Goal: Use online tool/utility: Utilize a website feature to perform a specific function

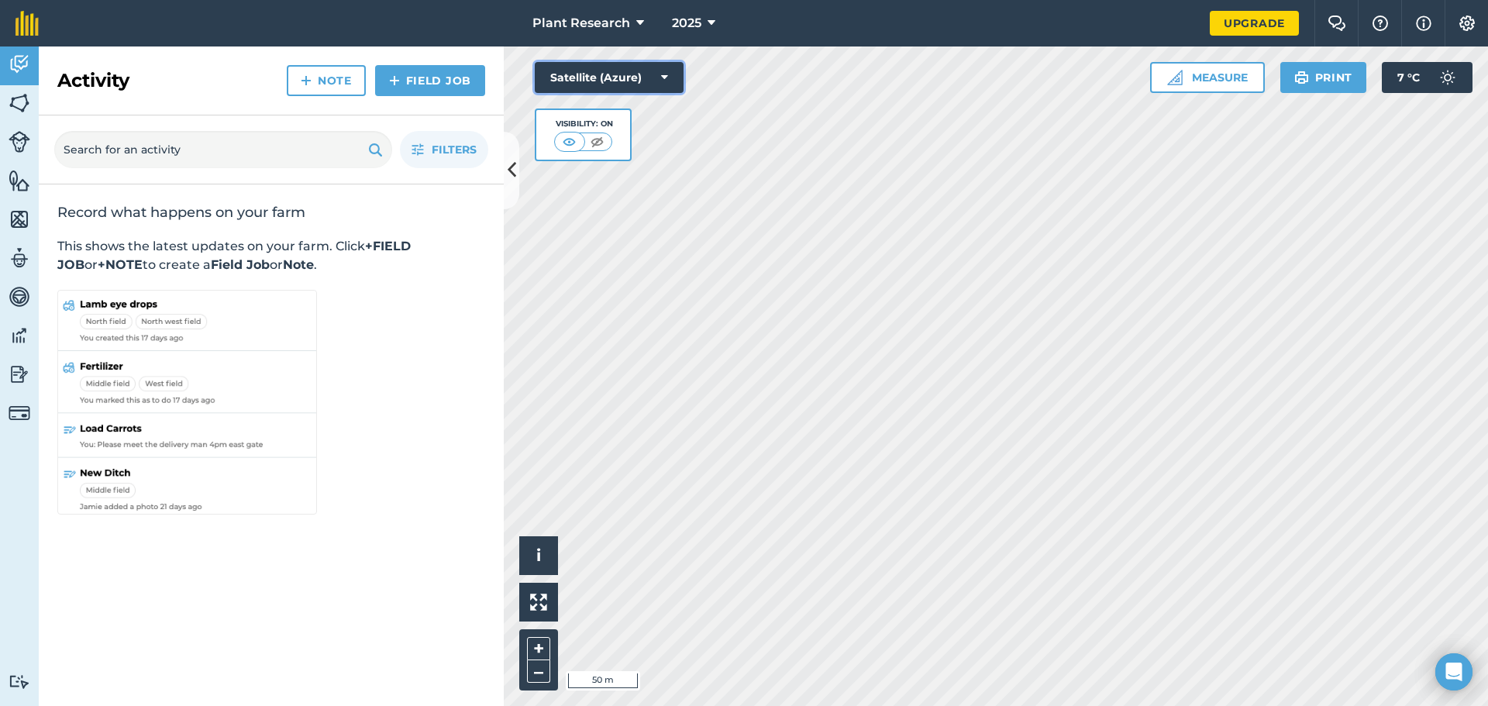
click at [613, 81] on button "Satellite (Azure)" at bounding box center [609, 77] width 149 height 31
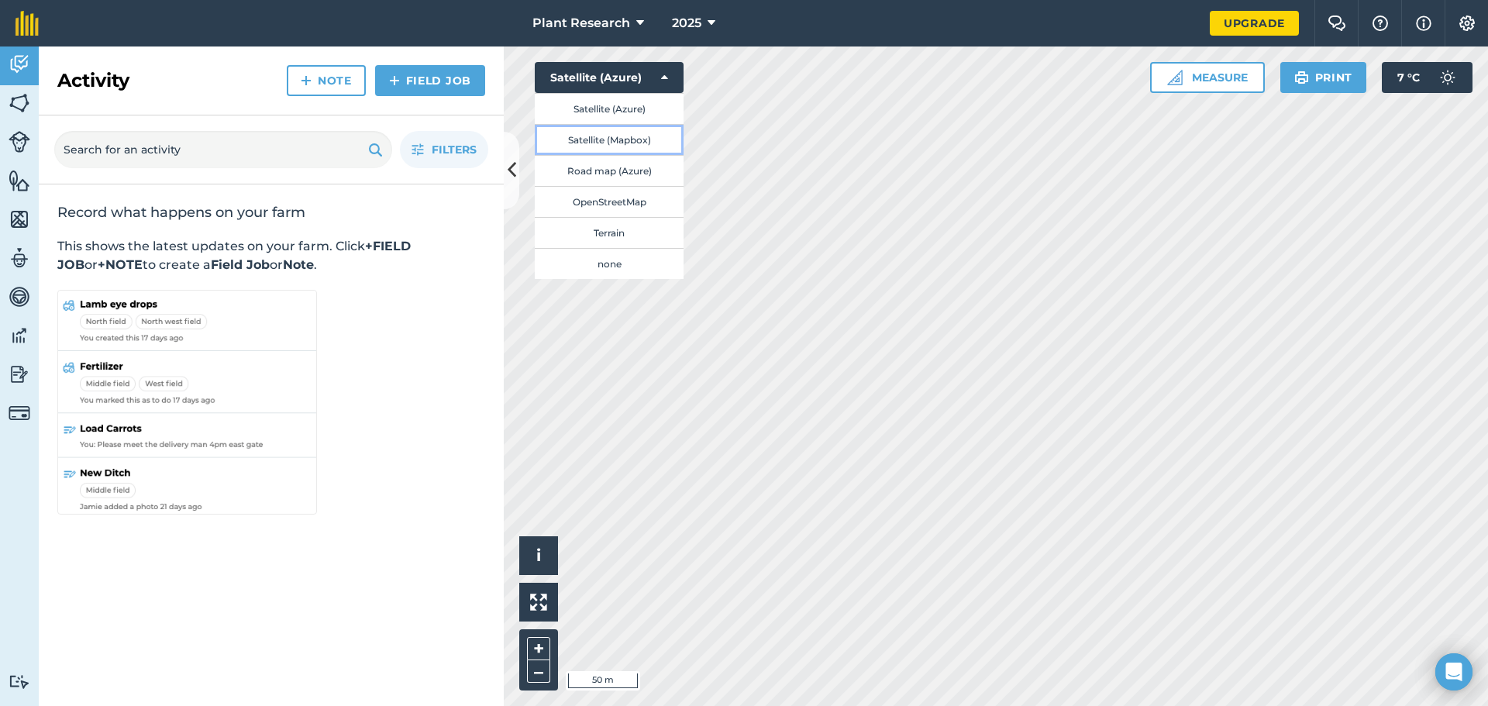
click at [615, 136] on button "Satellite (Mapbox)" at bounding box center [609, 139] width 149 height 31
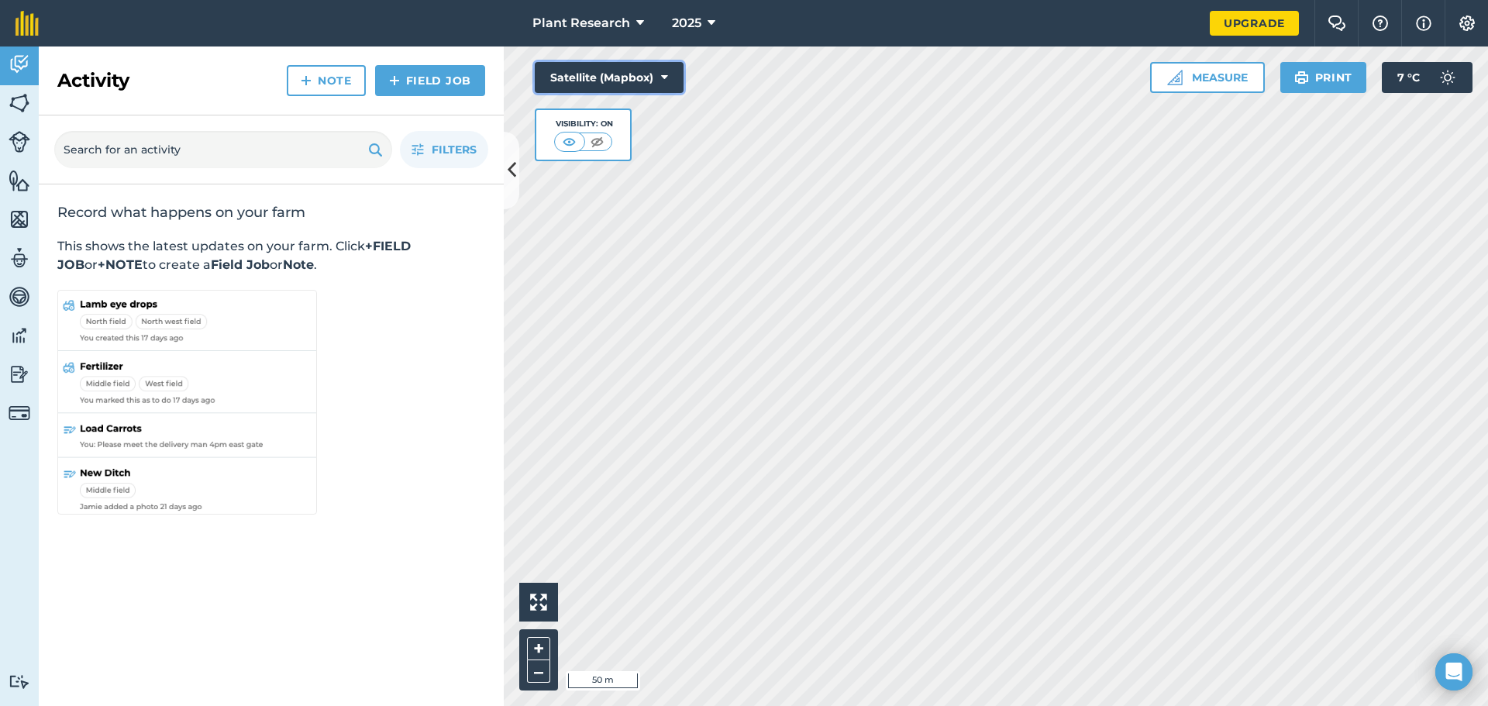
click at [635, 77] on button "Satellite (Mapbox)" at bounding box center [609, 77] width 149 height 31
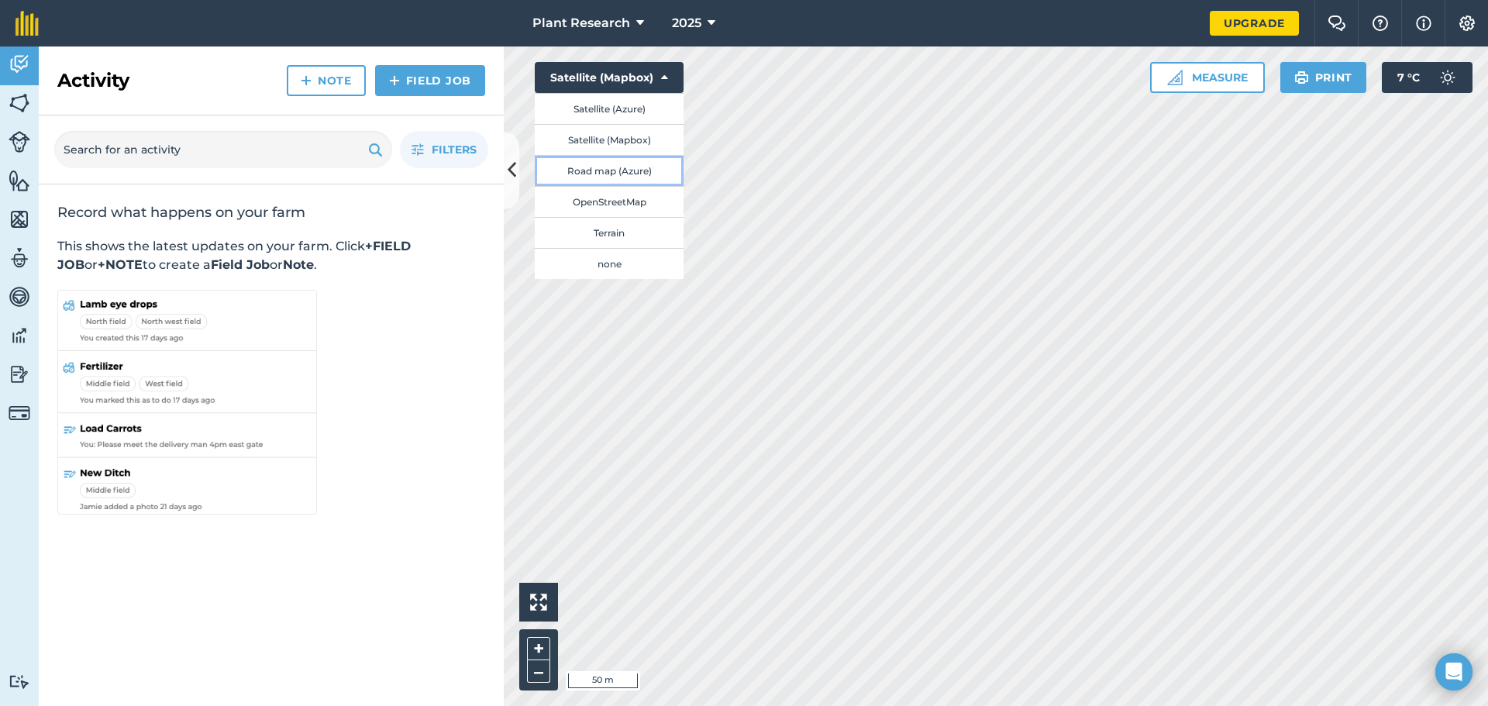
click at [631, 167] on button "Road map (Azure)" at bounding box center [609, 170] width 149 height 31
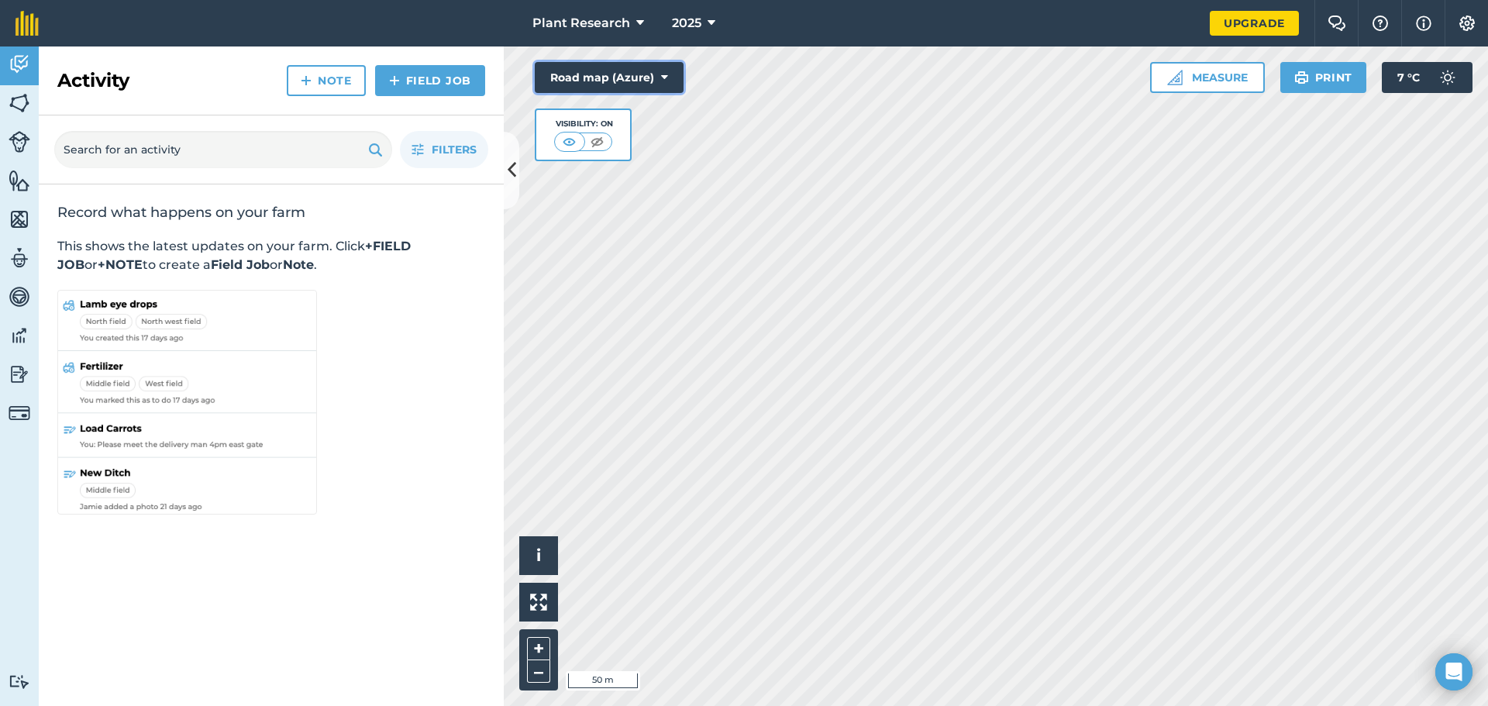
click at [635, 74] on button "Road map (Azure)" at bounding box center [609, 77] width 149 height 31
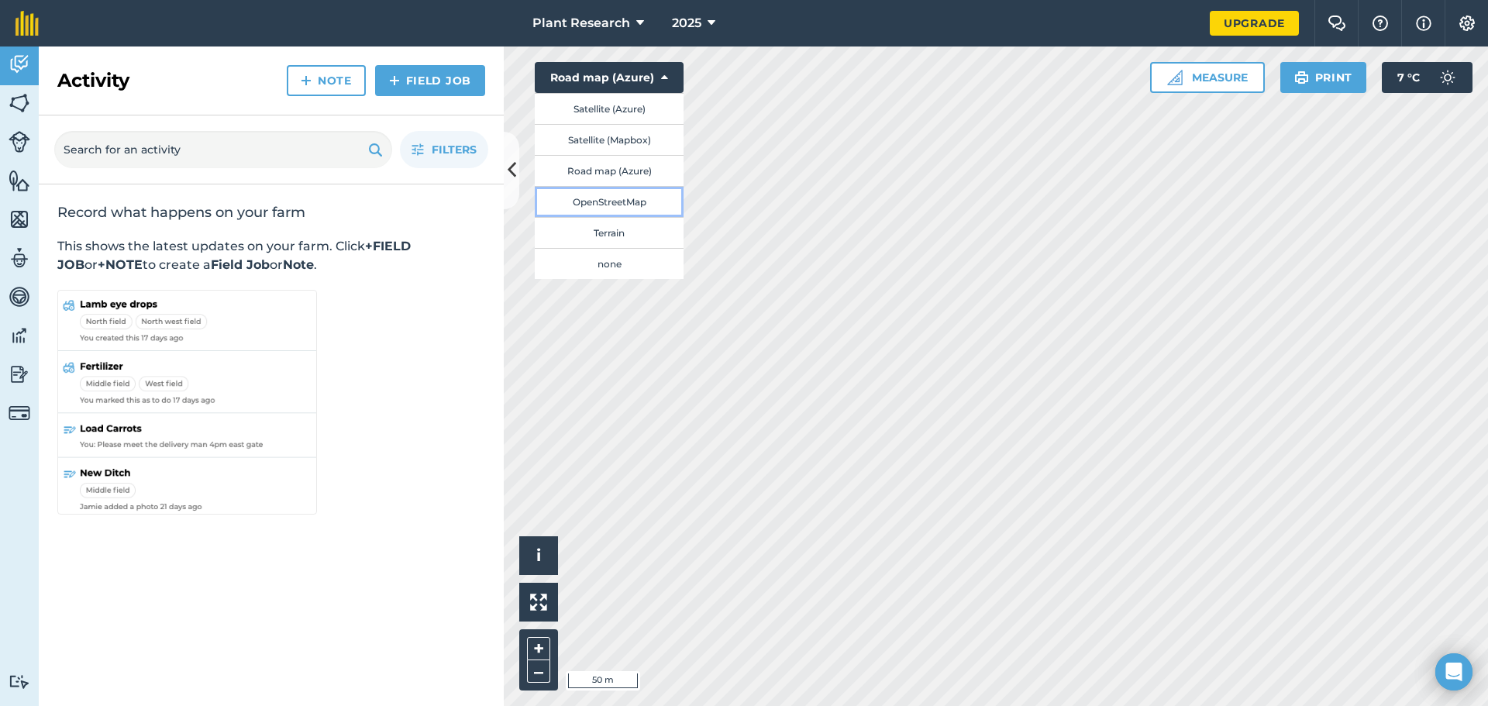
click at [632, 202] on button "OpenStreetMap" at bounding box center [609, 201] width 149 height 31
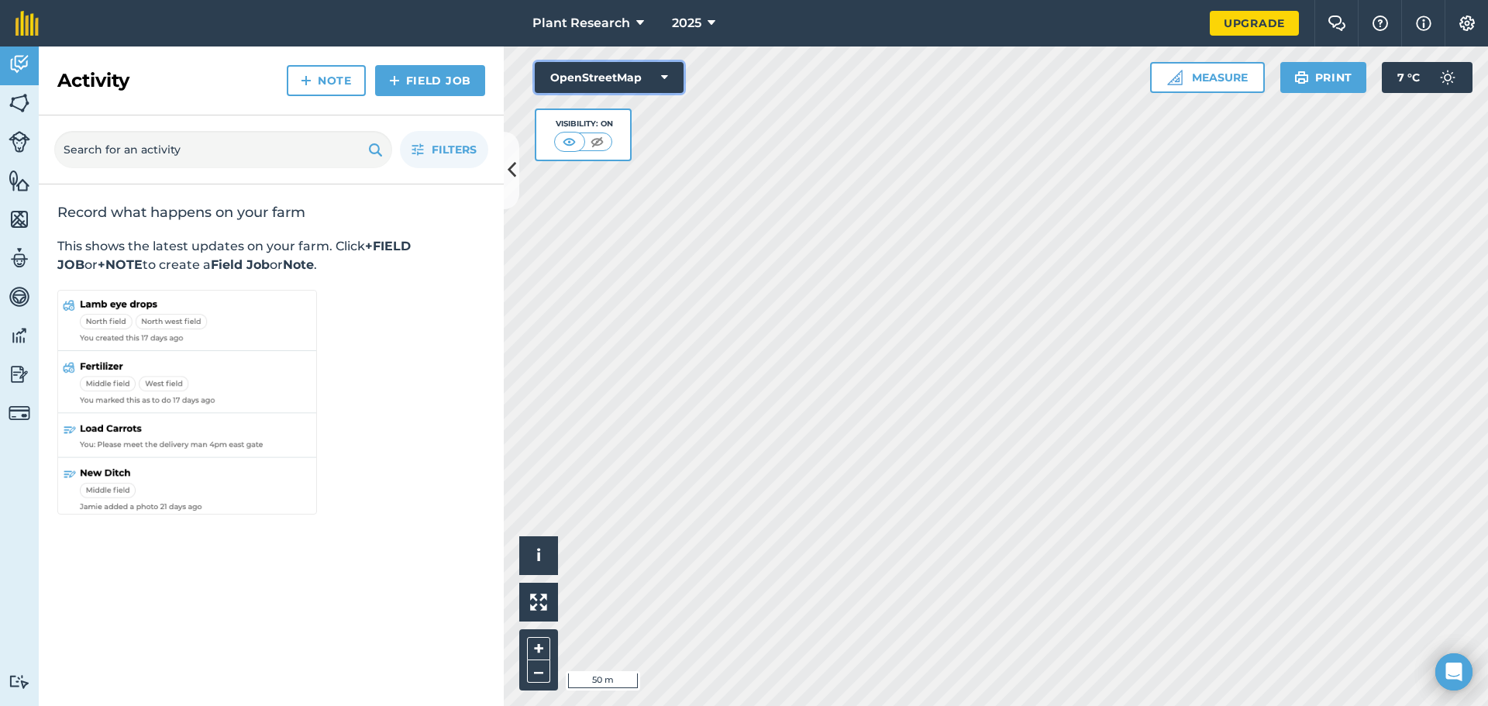
click at [640, 71] on button "OpenStreetMap" at bounding box center [609, 77] width 149 height 31
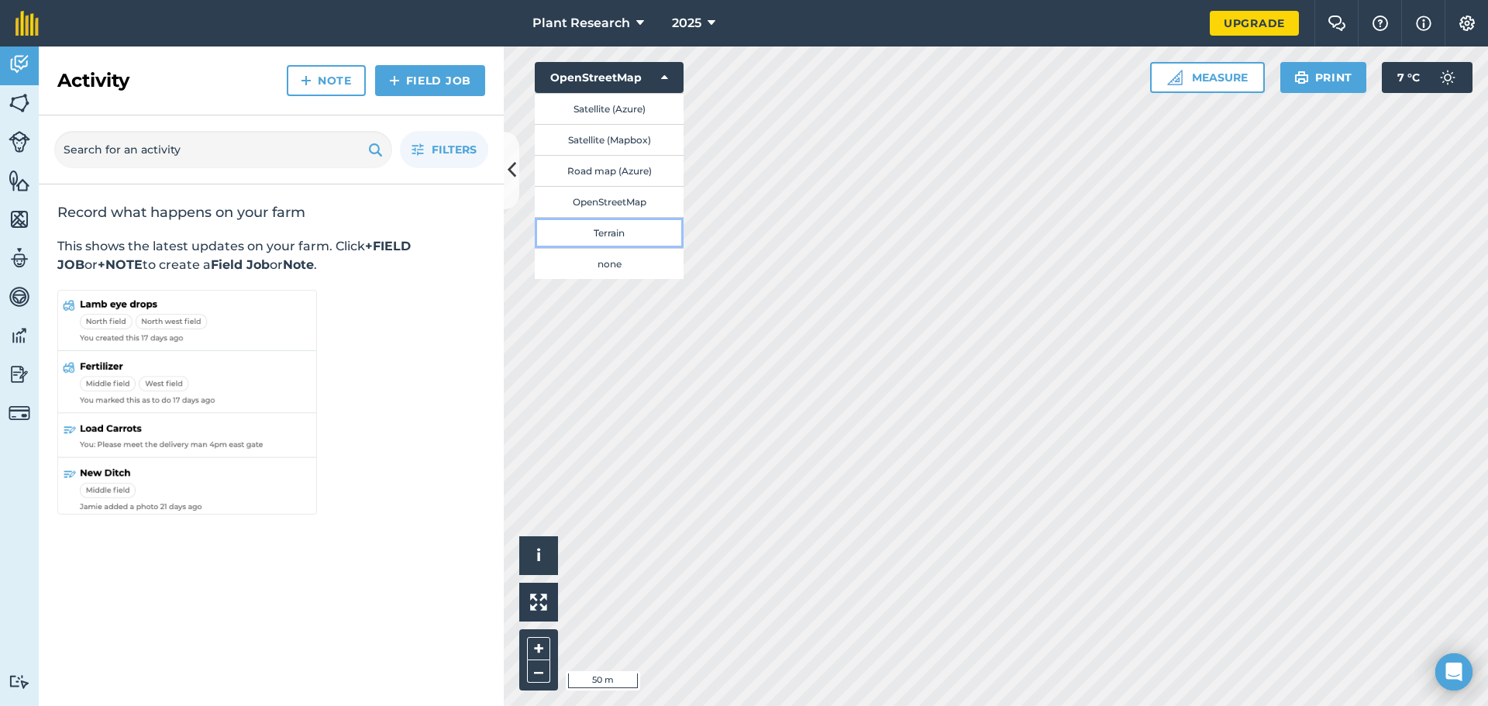
click at [615, 218] on button "Terrain" at bounding box center [609, 232] width 149 height 31
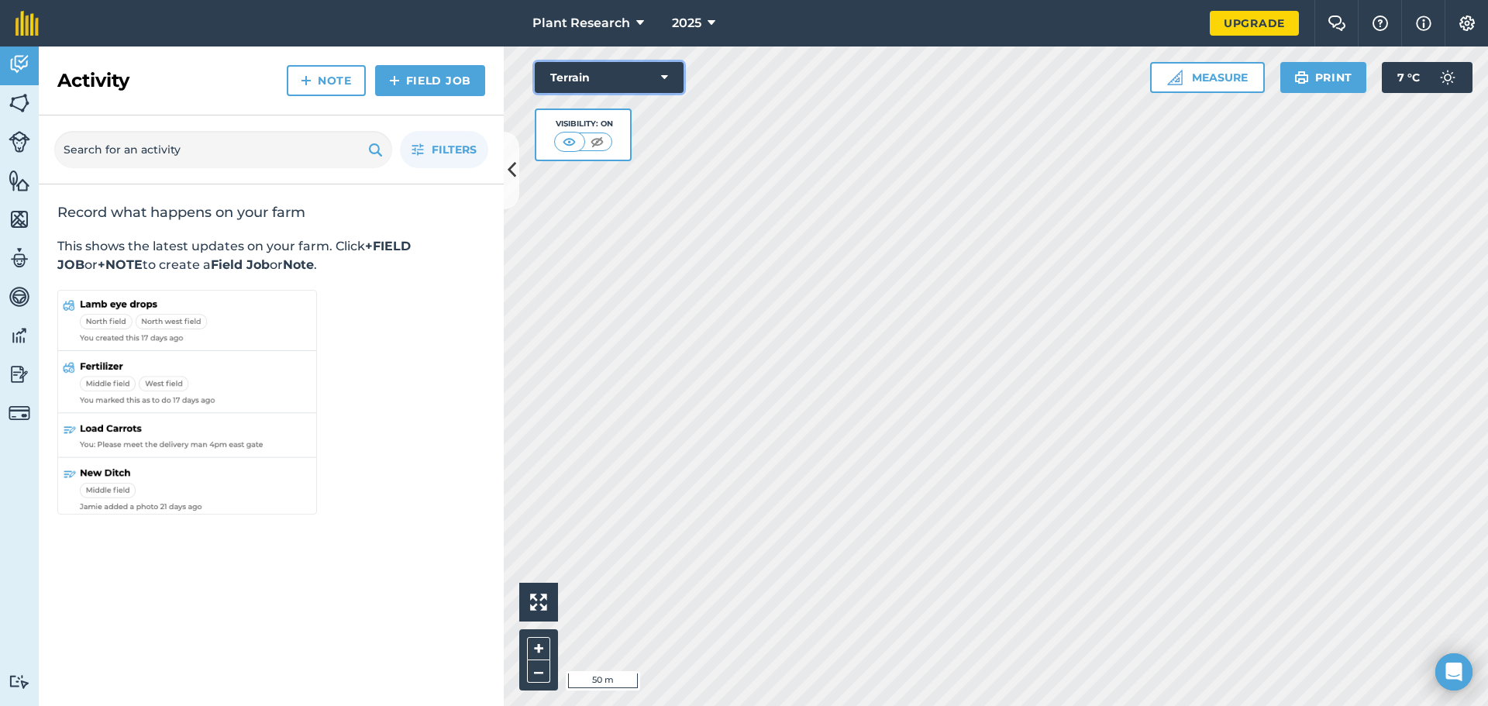
click at [635, 70] on button "Terrain" at bounding box center [609, 77] width 149 height 31
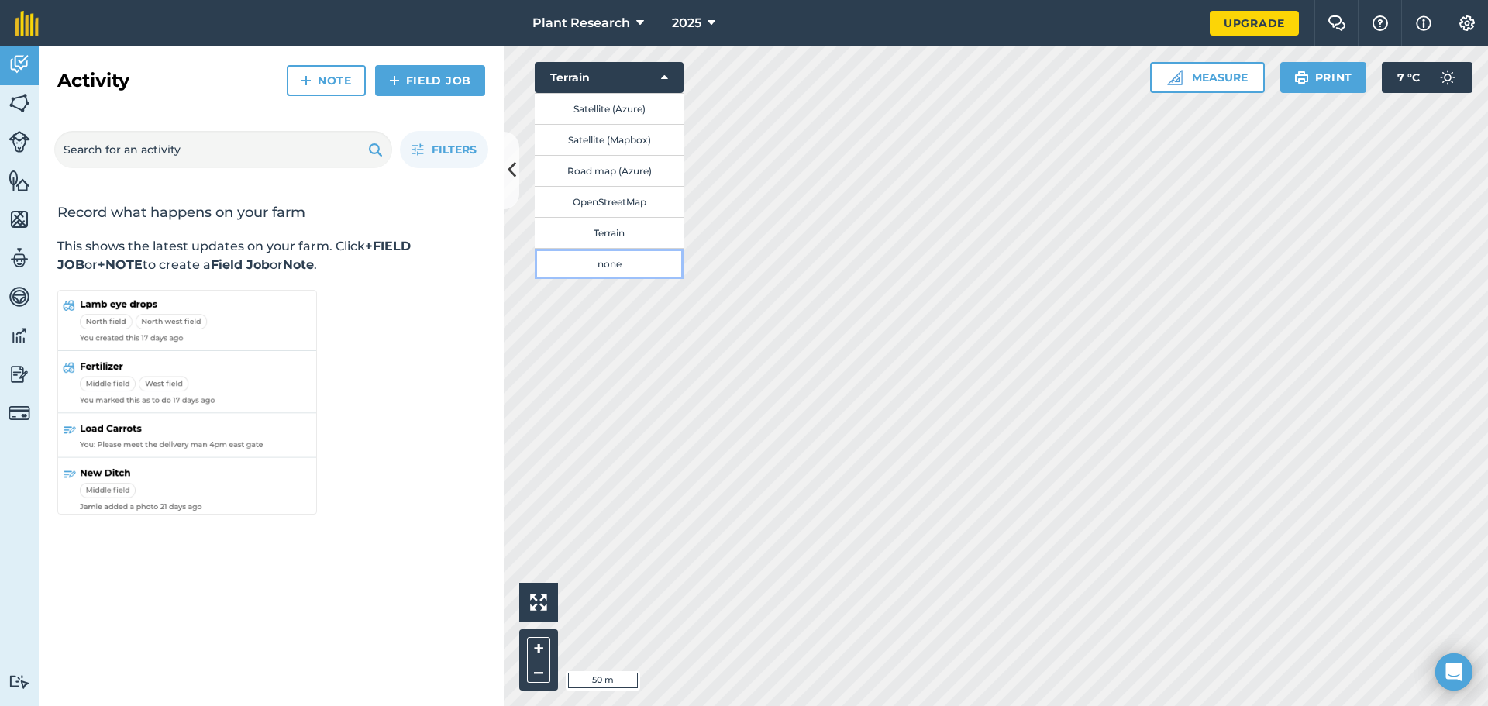
click at [598, 263] on button "none" at bounding box center [609, 263] width 149 height 31
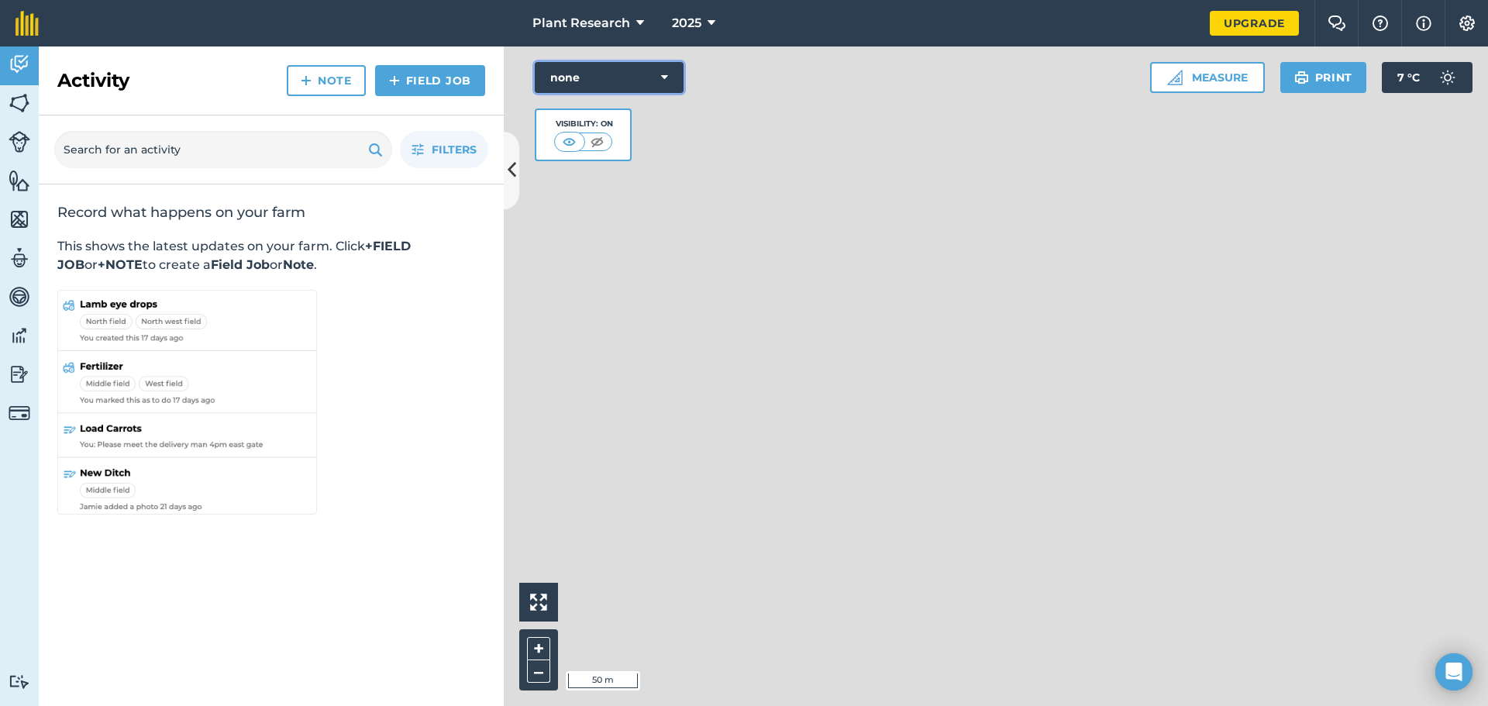
click at [609, 67] on button "none" at bounding box center [609, 77] width 149 height 31
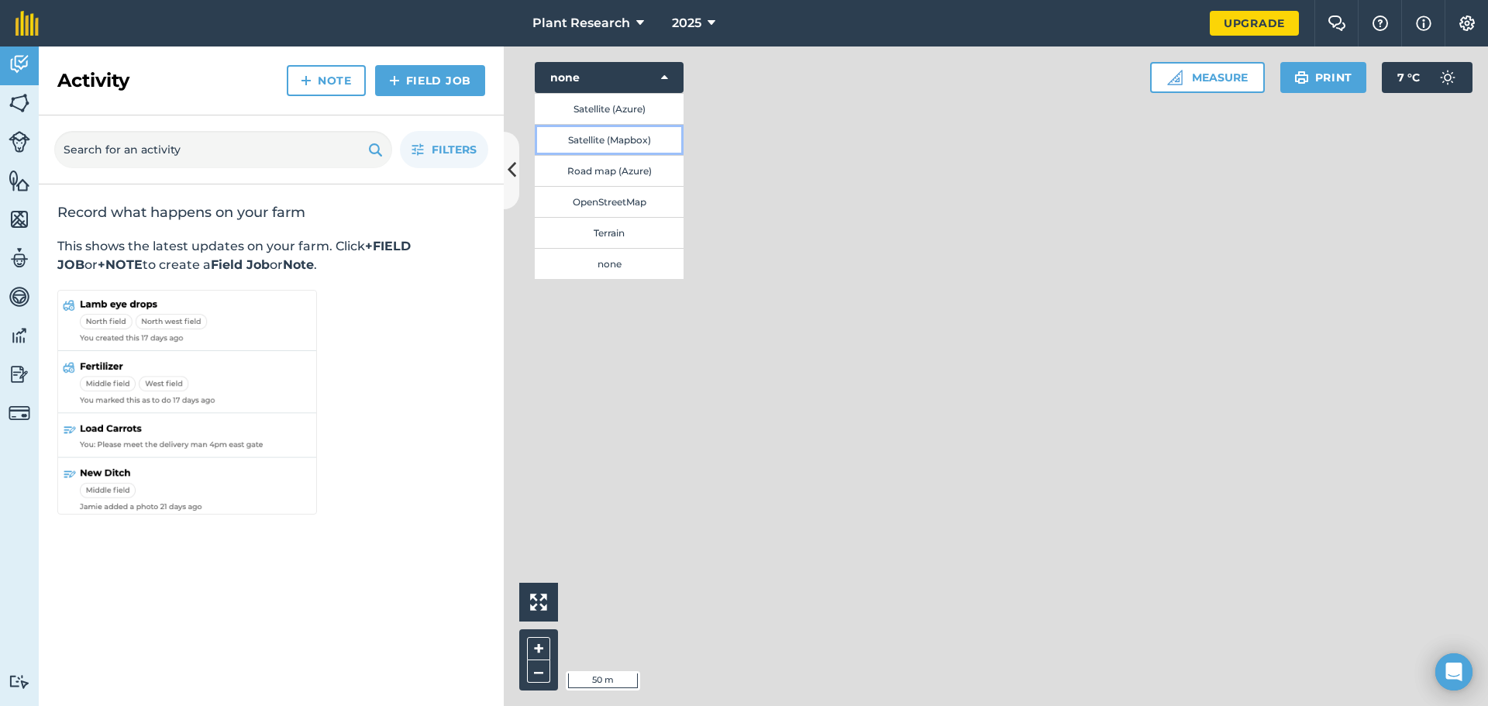
click at [613, 137] on button "Satellite (Mapbox)" at bounding box center [609, 139] width 149 height 31
